Goal: Task Accomplishment & Management: Manage account settings

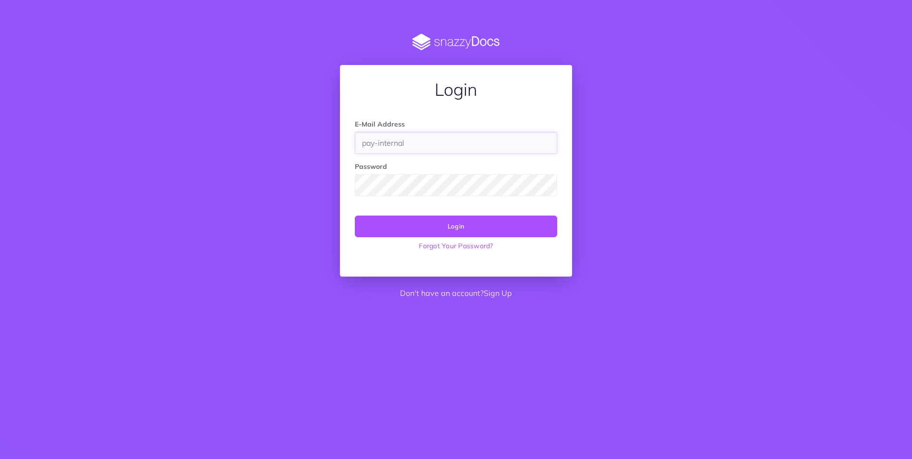
click at [415, 147] on input "pay-internal" at bounding box center [456, 143] width 202 height 22
click at [553, 266] on div "E-Mail Address pay-internal Password Login Forgot Your Password?" at bounding box center [455, 190] width 231 height 172
click at [470, 228] on button "Login" at bounding box center [456, 225] width 202 height 21
click at [455, 226] on button "Login" at bounding box center [456, 225] width 202 height 21
click at [355, 154] on div at bounding box center [355, 154] width 0 height 0
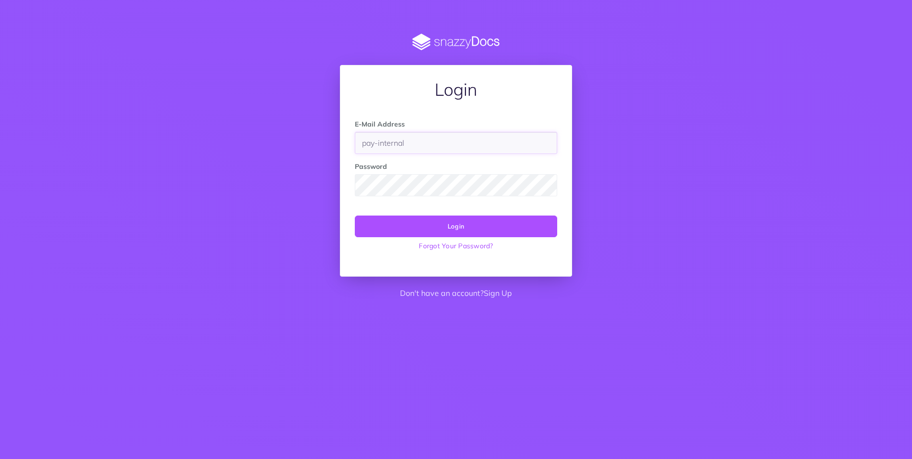
click at [424, 144] on input "pay-internal" at bounding box center [456, 143] width 202 height 22
drag, startPoint x: 426, startPoint y: 145, endPoint x: 298, endPoint y: 145, distance: 128.4
click at [298, 145] on div "Login E-Mail Address pay-internal Password Login Forgot Your Password? Don't ha…" at bounding box center [456, 169] width 740 height 271
type input "[EMAIL_ADDRESS][DOMAIN_NAME]"
click at [541, 263] on div "E-Mail Address tiina.joeveer@oixio.eu Password Login Forgot Your Password?" at bounding box center [455, 190] width 231 height 172
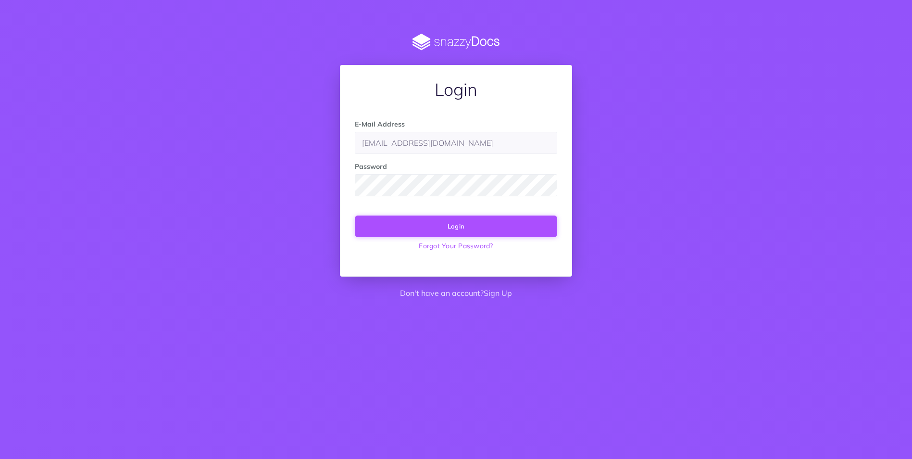
click at [467, 226] on button "Login" at bounding box center [456, 225] width 202 height 21
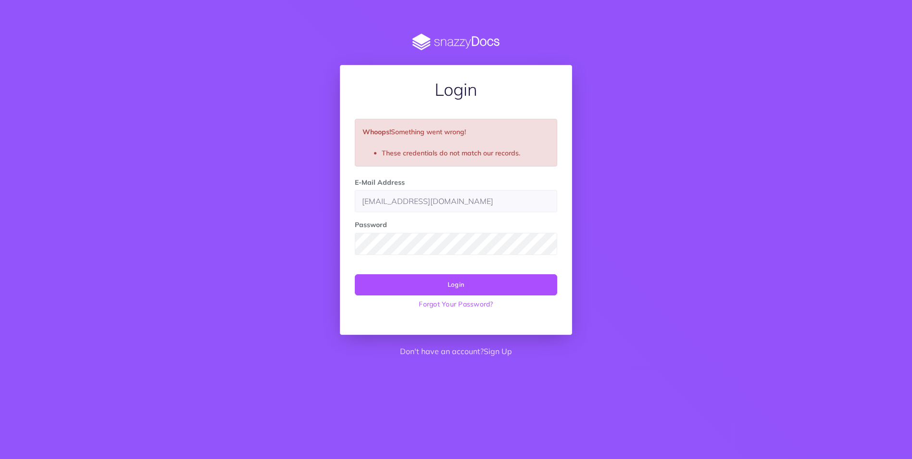
type input "pay-internal"
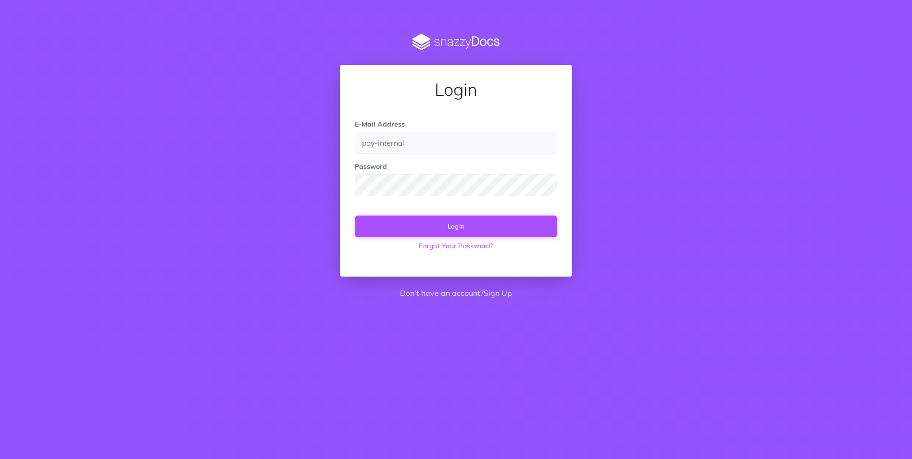
click at [494, 226] on button "Login" at bounding box center [456, 225] width 202 height 21
click at [466, 225] on button "Login" at bounding box center [456, 225] width 202 height 21
click at [451, 142] on input "pay-internal" at bounding box center [456, 143] width 202 height 22
click at [461, 226] on button "Login" at bounding box center [456, 225] width 202 height 21
click at [426, 145] on input "pay-internal" at bounding box center [456, 143] width 202 height 22
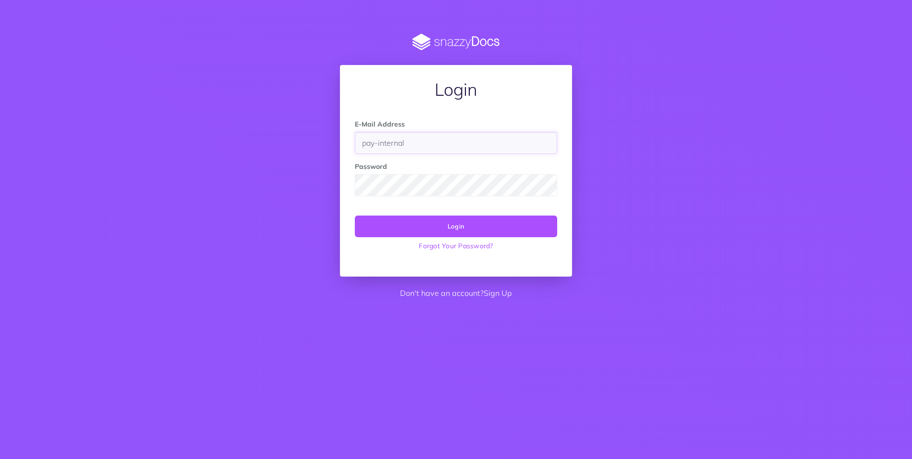
drag, startPoint x: 416, startPoint y: 145, endPoint x: 315, endPoint y: 139, distance: 101.6
click at [315, 139] on div "Login E-Mail Address pay-internal Password Login Forgot Your Password? Don't ha…" at bounding box center [456, 169] width 740 height 271
type input "tiina.joeveer@oixio.io"
click at [466, 229] on button "Login" at bounding box center [456, 225] width 202 height 21
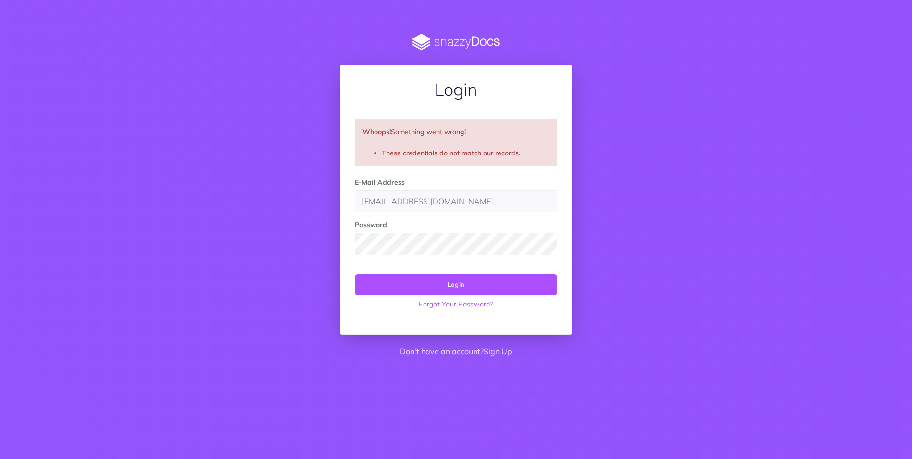
type input "pay-internal"
